Goal: Task Accomplishment & Management: Manage account settings

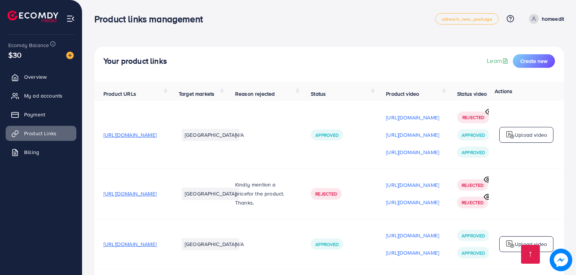
scroll to position [148, 0]
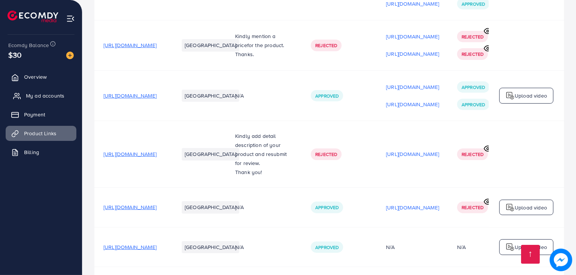
click at [45, 98] on span "My ad accounts" at bounding box center [45, 96] width 38 height 8
